Goal: Check status

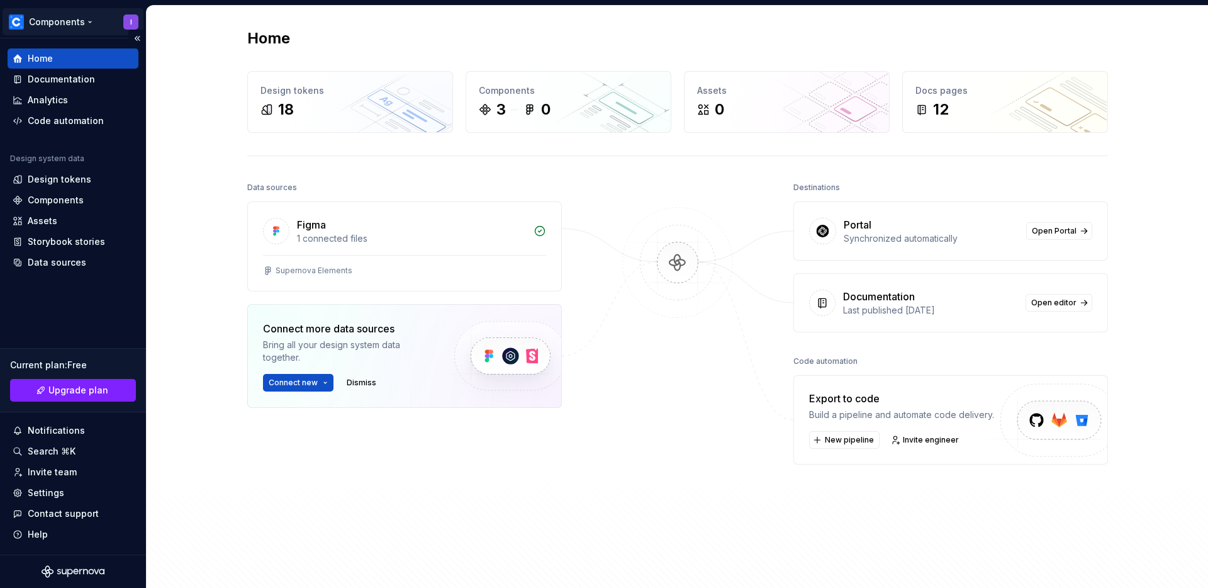
click at [138, 20] on html "Components I Home Documentation Analytics Code automation Design system data De…" at bounding box center [604, 294] width 1208 height 588
click at [62, 567] on html "Components I Home Documentation Analytics Code automation Design system data De…" at bounding box center [604, 294] width 1208 height 588
click at [131, 20] on html "Components I Home Documentation Analytics Code automation Design system data De…" at bounding box center [604, 294] width 1208 height 588
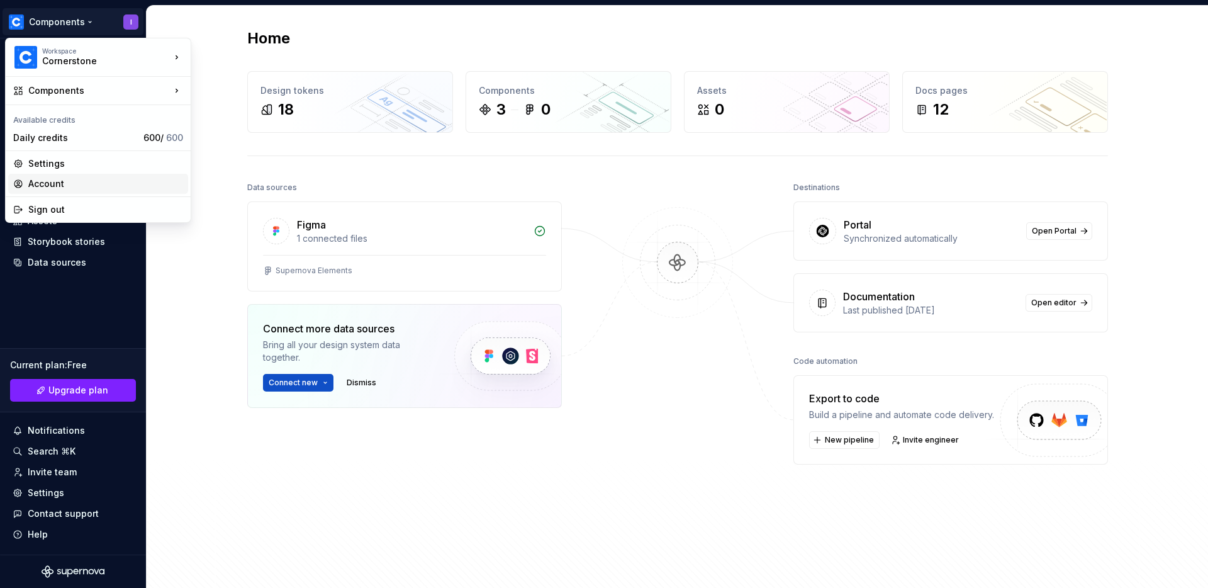
click at [55, 184] on div "Account" at bounding box center [105, 183] width 155 height 13
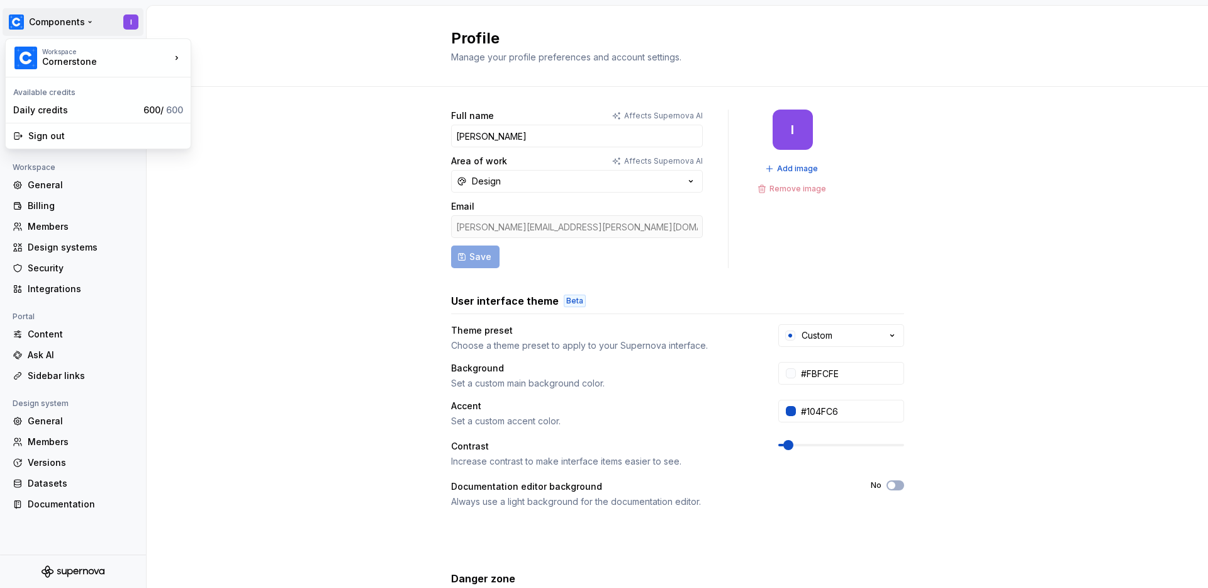
click at [85, 21] on html "Components I Back Account Profile Authentication Notifications Workspace Genera…" at bounding box center [604, 294] width 1208 height 588
click at [95, 53] on div "Workspace" at bounding box center [106, 52] width 128 height 8
click at [235, 52] on div "Cornerstone" at bounding box center [252, 54] width 82 height 13
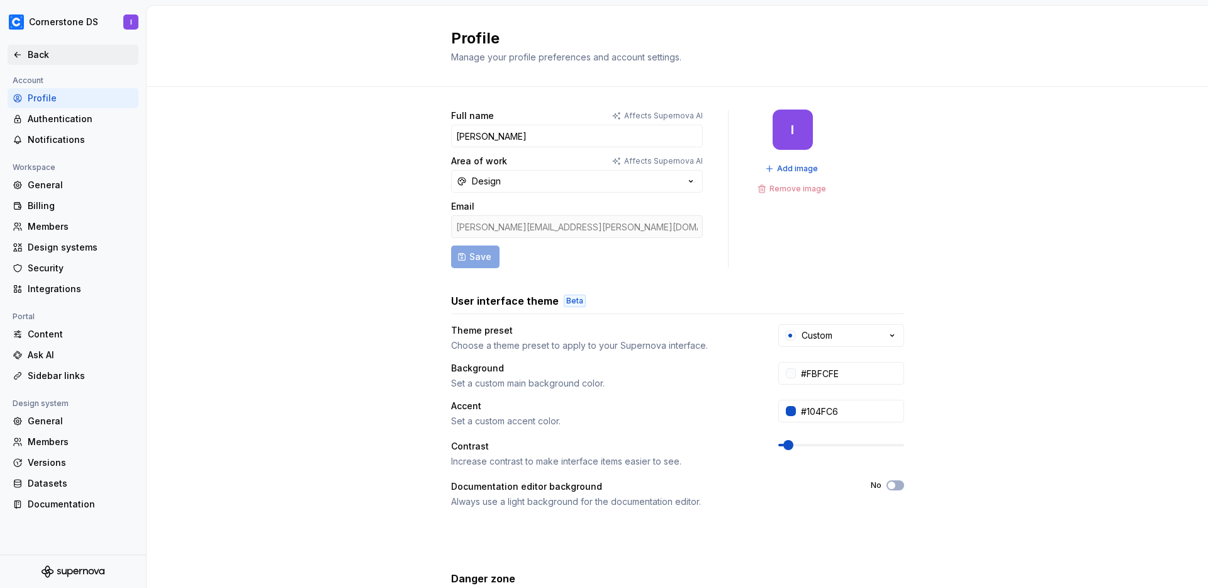
click at [20, 52] on icon at bounding box center [18, 55] width 10 height 10
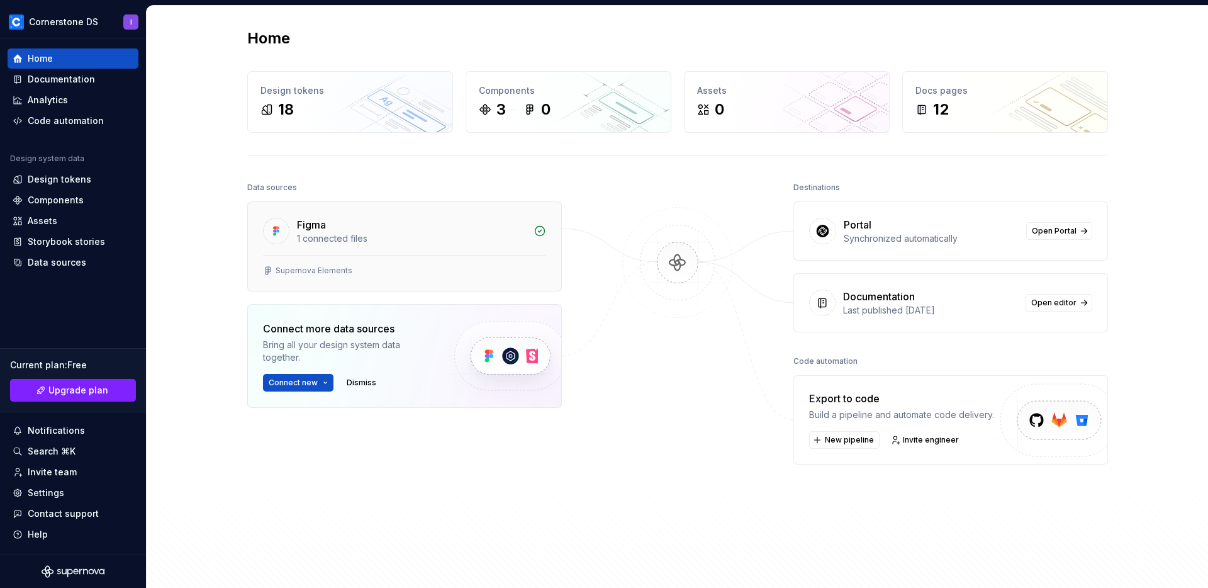
click at [368, 227] on div "Figma" at bounding box center [411, 224] width 229 height 15
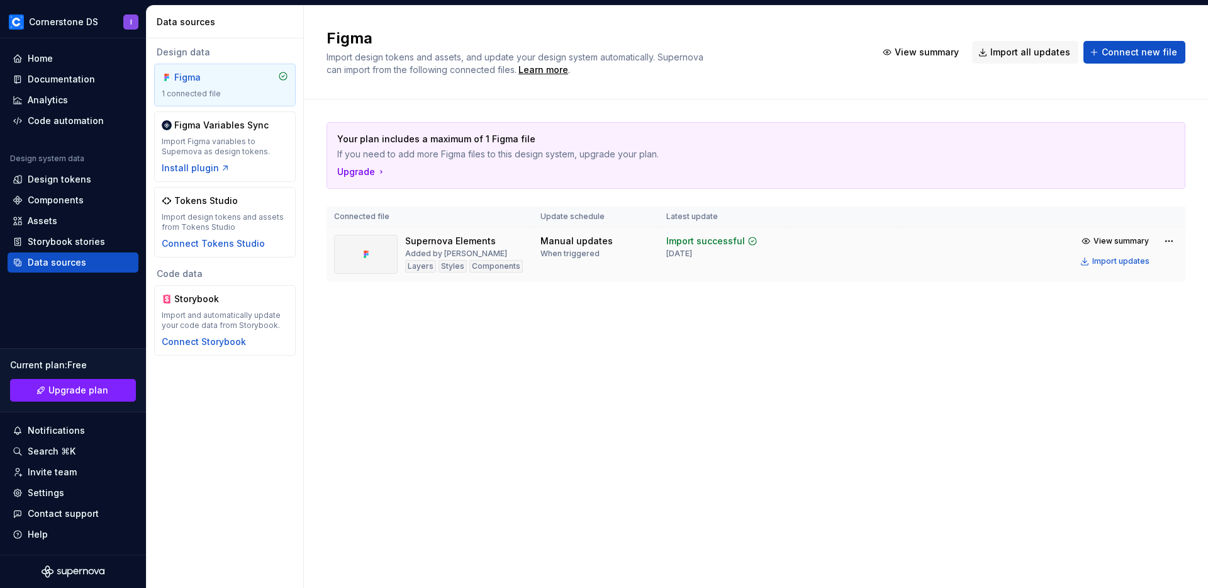
drag, startPoint x: 681, startPoint y: 252, endPoint x: 737, endPoint y: 253, distance: 56.0
click at [737, 253] on td "Import successful [DATE]" at bounding box center [724, 254] width 131 height 55
drag, startPoint x: 709, startPoint y: 253, endPoint x: 670, endPoint y: 247, distance: 40.0
click at [670, 247] on div "Import successful [DATE]" at bounding box center [711, 247] width 91 height 24
drag, startPoint x: 336, startPoint y: 214, endPoint x: 422, endPoint y: 230, distance: 87.6
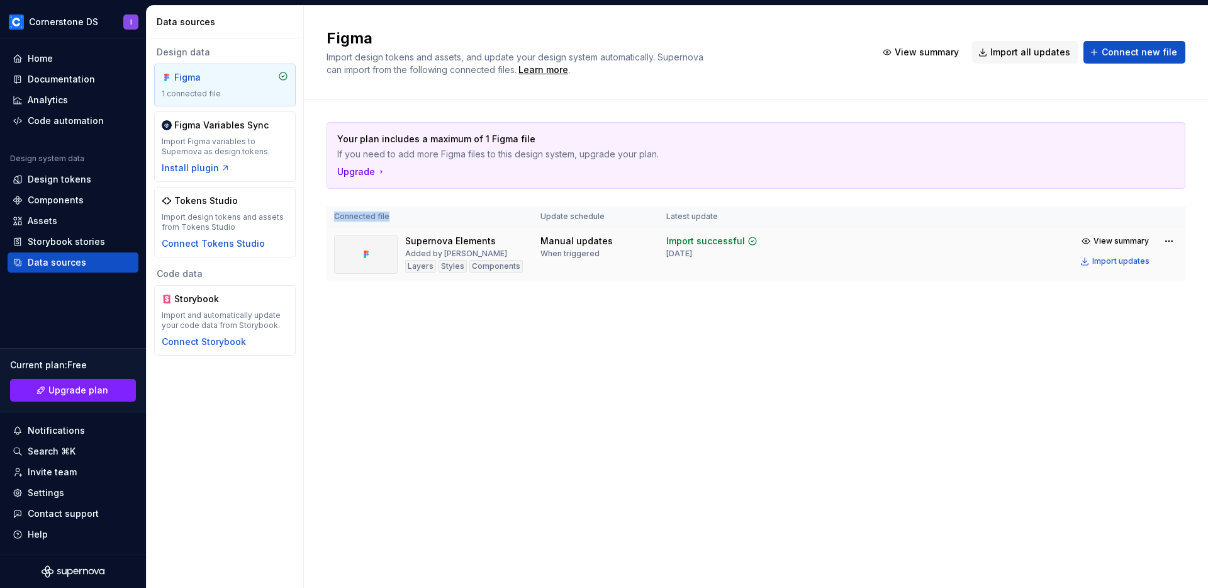
click at [415, 216] on th "Connected file" at bounding box center [430, 216] width 206 height 21
